Goal: Communication & Community: Answer question/provide support

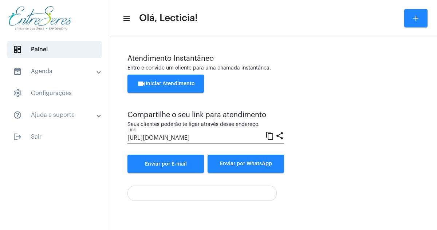
scroll to position [42, 0]
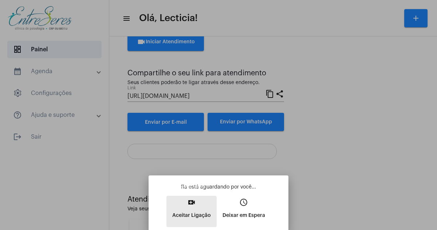
click at [186, 221] on p "Aceitar Ligação" at bounding box center [191, 215] width 39 height 13
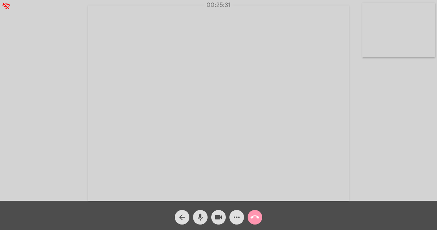
click at [239, 215] on mat-icon "more_horiz" at bounding box center [236, 217] width 9 height 9
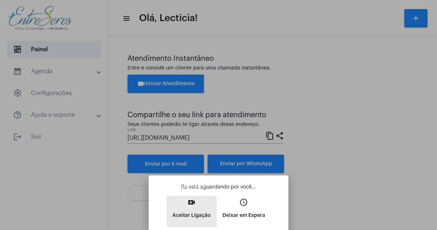
click at [185, 219] on p "Aceitar Ligação" at bounding box center [191, 215] width 39 height 13
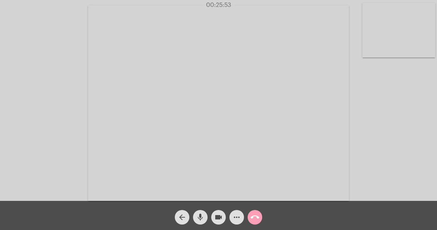
click at [252, 214] on mat-icon "call_end" at bounding box center [255, 217] width 9 height 9
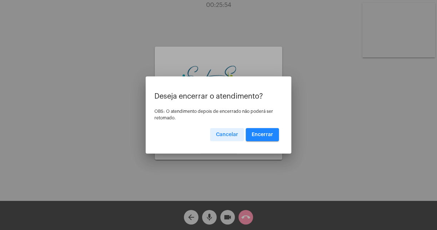
click at [262, 128] on button "Encerrar" at bounding box center [262, 134] width 33 height 13
